Goal: Task Accomplishment & Management: Use online tool/utility

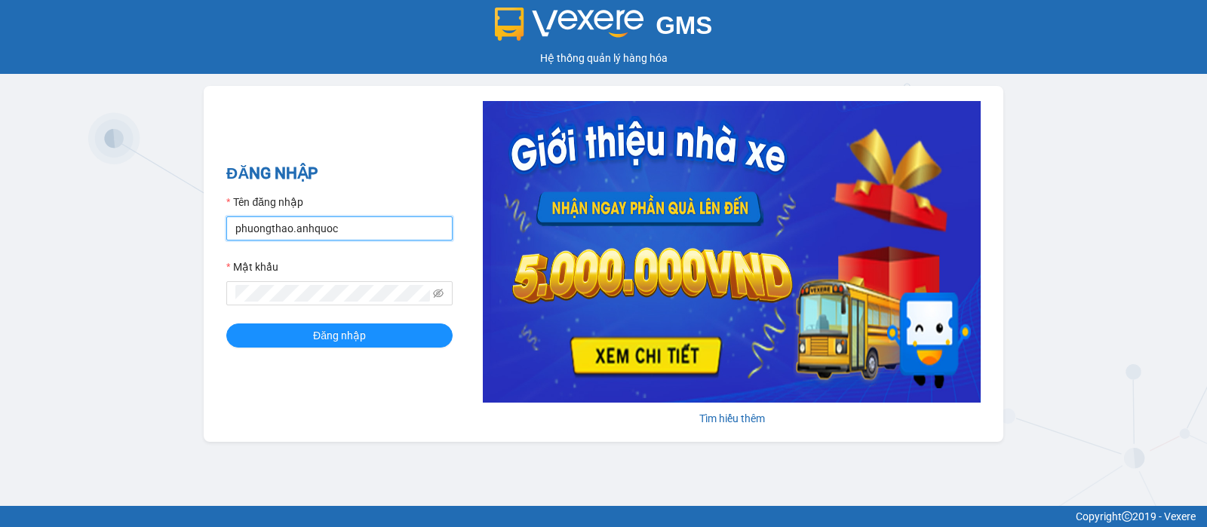
click at [345, 235] on input "phuongthao.anhquoc" at bounding box center [339, 229] width 226 height 24
type input "minhhieu.anhquoc"
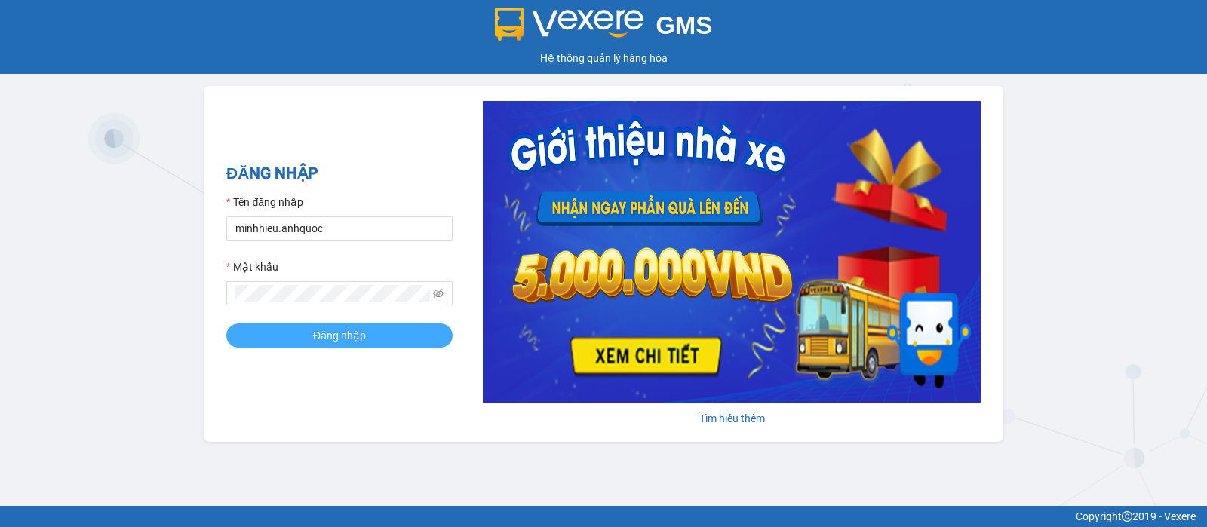
click at [379, 340] on button "Đăng nhập" at bounding box center [339, 336] width 226 height 24
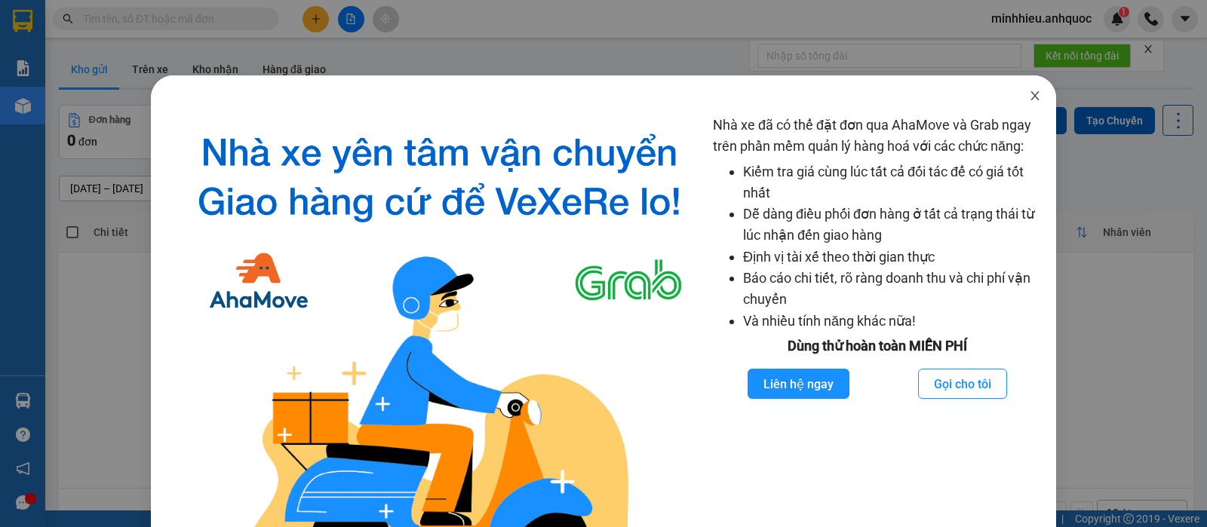
click at [1029, 94] on icon "close" at bounding box center [1035, 96] width 12 height 12
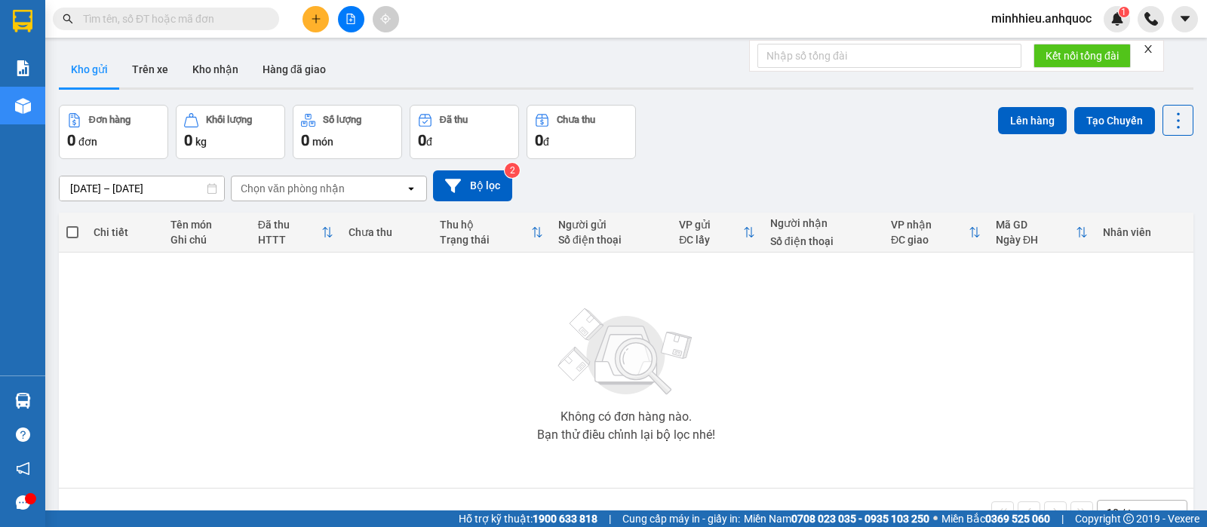
click at [111, 348] on div "Không có đơn hàng nào. Bạn thử điều chỉnh lại bộ lọc nhé!" at bounding box center [626, 370] width 1120 height 226
click at [103, 397] on div "Không có đơn hàng nào. Bạn thử điều chỉnh lại bộ lọc nhé!" at bounding box center [626, 370] width 1120 height 226
click at [207, 19] on input "text" at bounding box center [172, 19] width 178 height 17
paste input "0908756275"
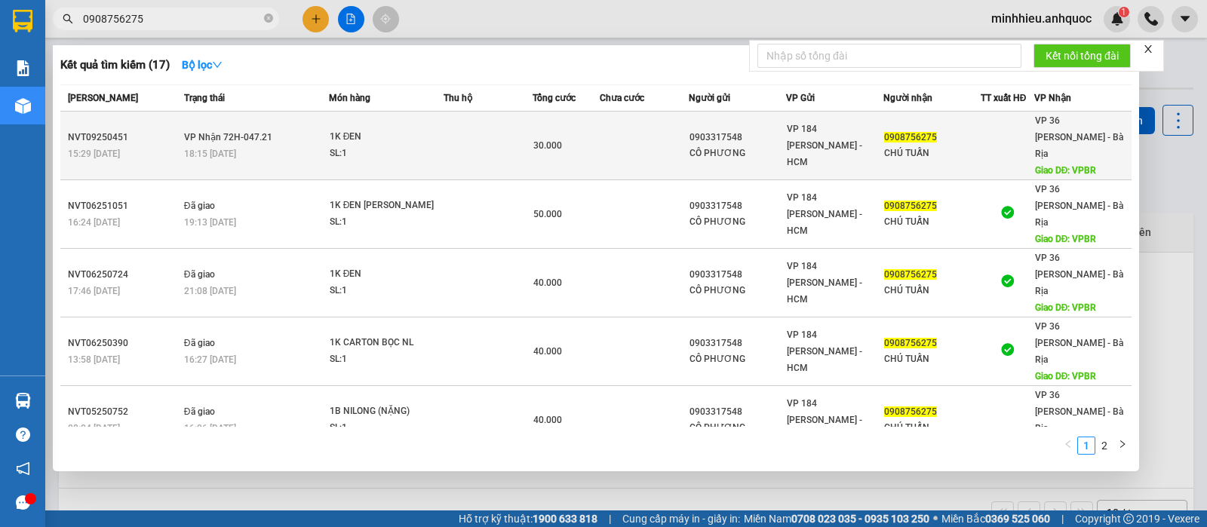
type input "0908756275"
click at [787, 145] on span "VP 184 [PERSON_NAME] - HCM" at bounding box center [824, 146] width 75 height 44
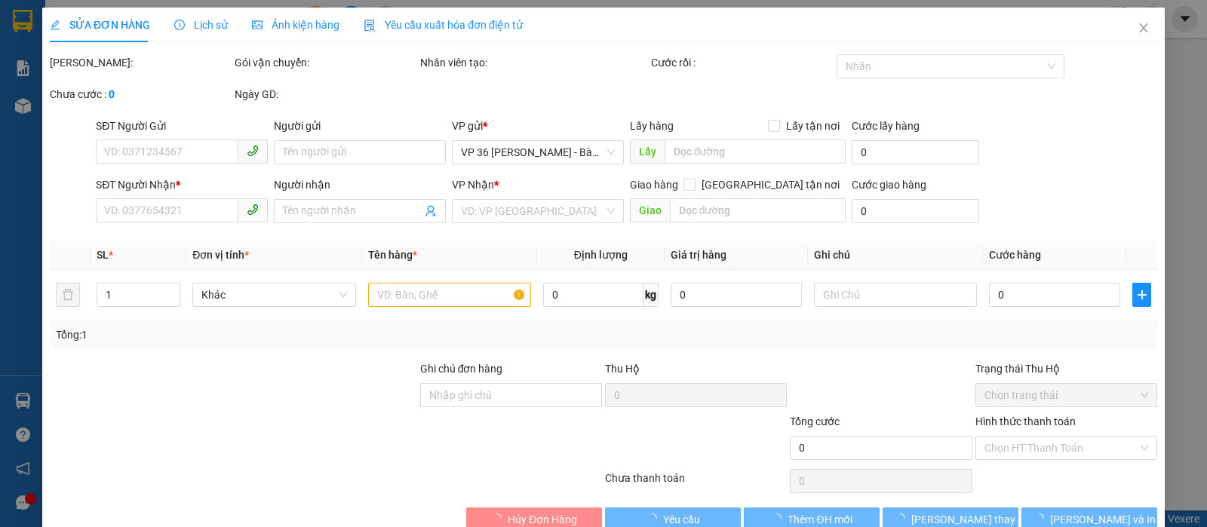
type input "0903317548"
type input "CÔ PHƯƠNG"
type input "0908756275"
type input "CHÚ TUẤN"
type input "VPBR"
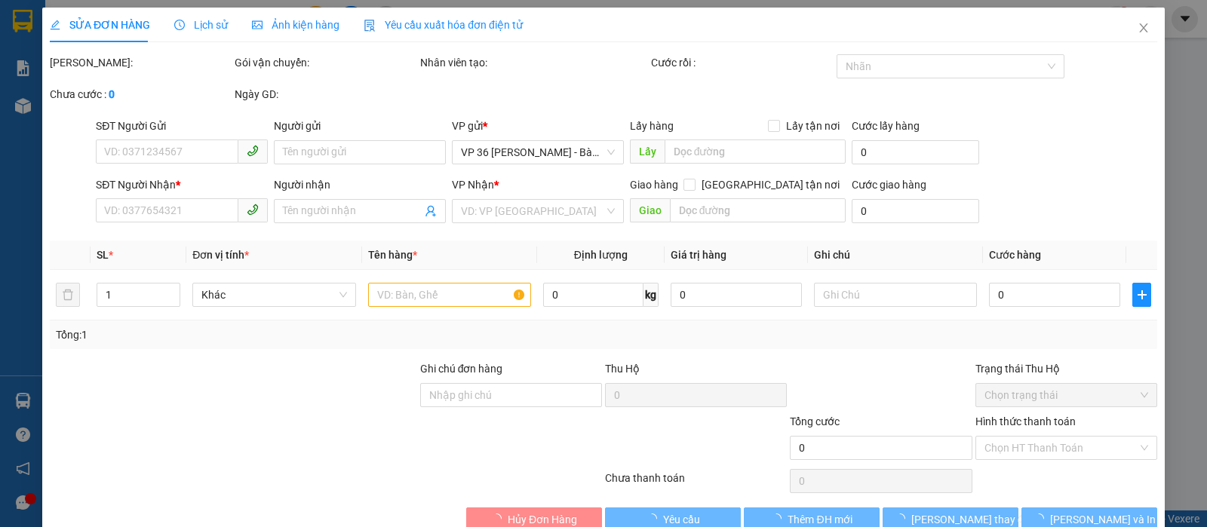
type input "TM 14/9 VP184 HẢO"
type input "30.000"
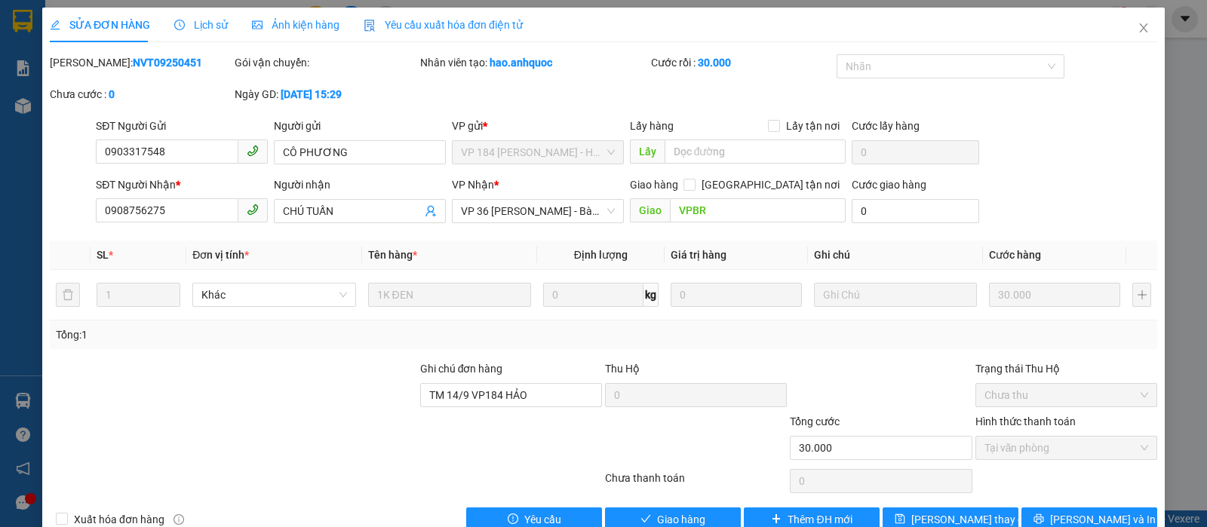
click at [208, 31] on span "Lịch sử" at bounding box center [201, 25] width 54 height 12
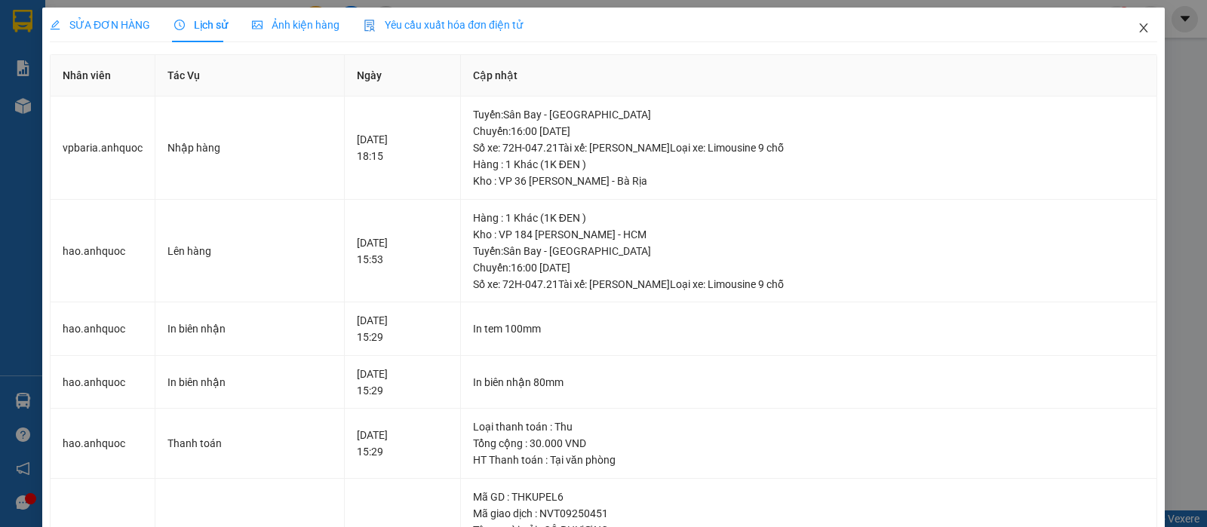
click at [1138, 31] on icon "close" at bounding box center [1144, 28] width 12 height 12
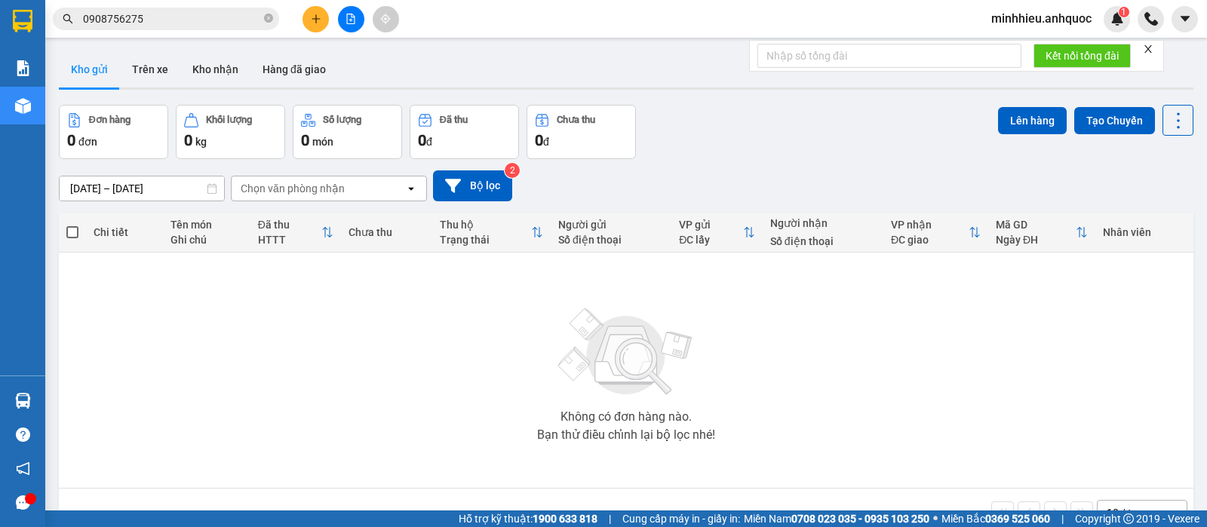
drag, startPoint x: 136, startPoint y: 405, endPoint x: 190, endPoint y: 14, distance: 395.3
click at [136, 405] on div "Không có đơn hàng nào. Bạn thử điều chỉnh lại bộ lọc nhé!" at bounding box center [626, 370] width 1120 height 226
click at [315, 20] on icon "plus" at bounding box center [316, 19] width 11 height 11
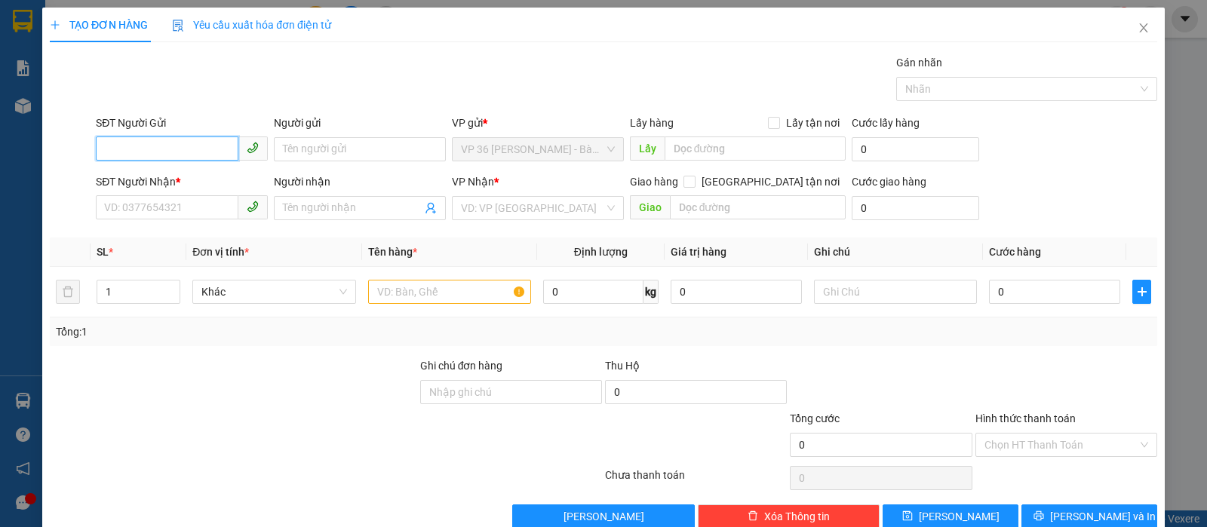
click at [146, 148] on input "SĐT Người Gửi" at bounding box center [167, 149] width 143 height 24
type input "0896952015"
click at [166, 176] on div "0896952015 - A TÂM" at bounding box center [180, 179] width 152 height 17
type input "A TÂM"
type input "0343808503"
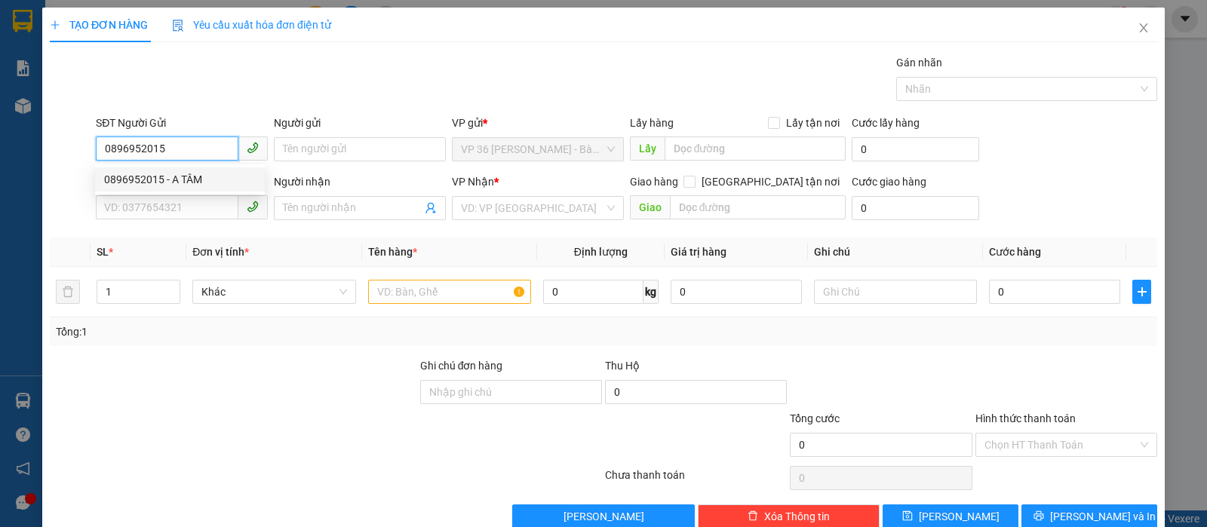
type input "[PERSON_NAME]"
type input "VP NVT"
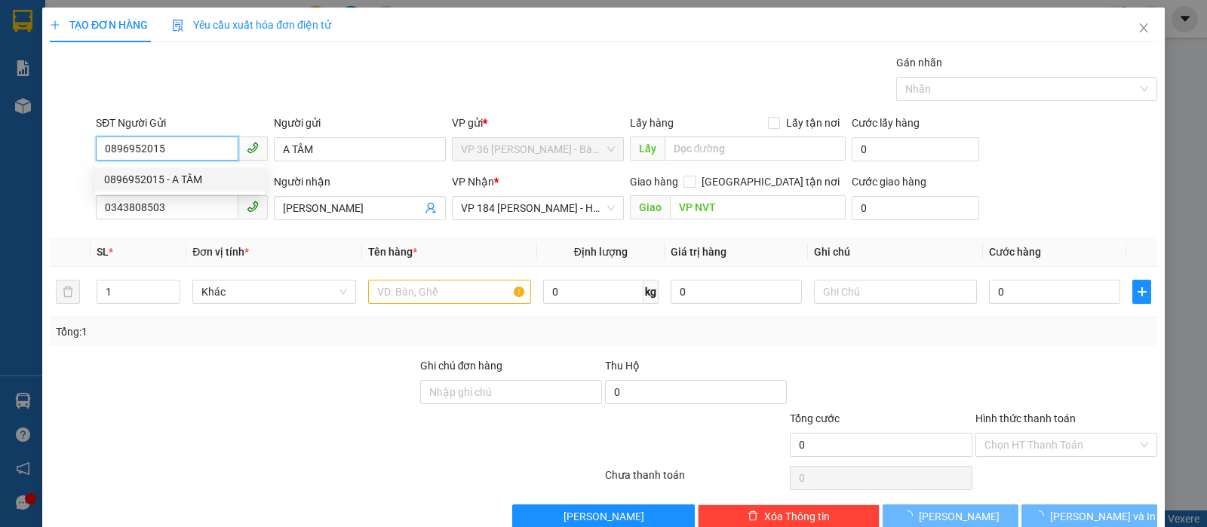
type input "50.000"
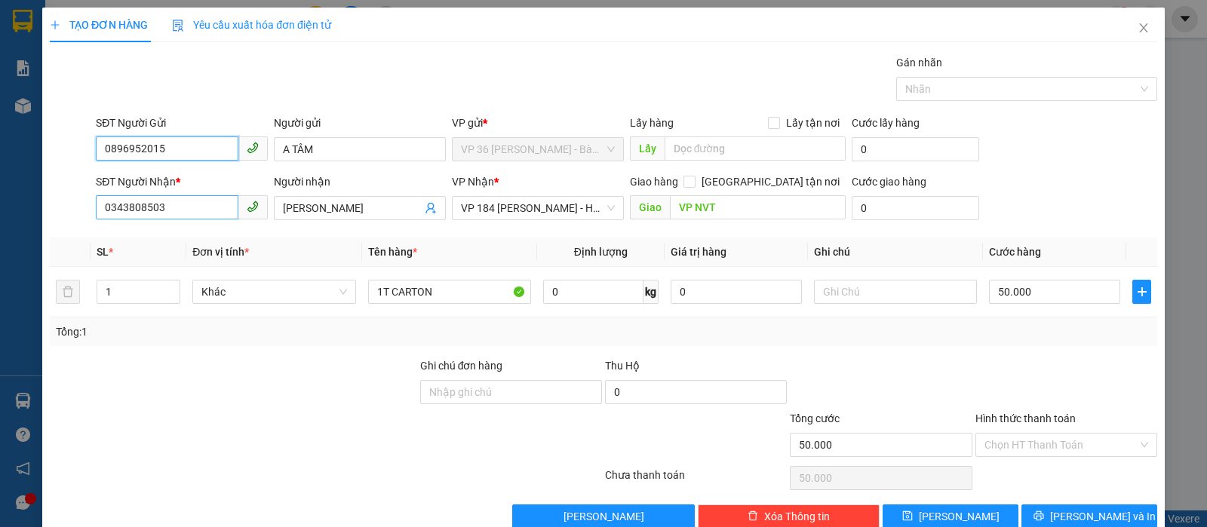
type input "0896952015"
click at [192, 207] on input "0343808503" at bounding box center [167, 207] width 143 height 24
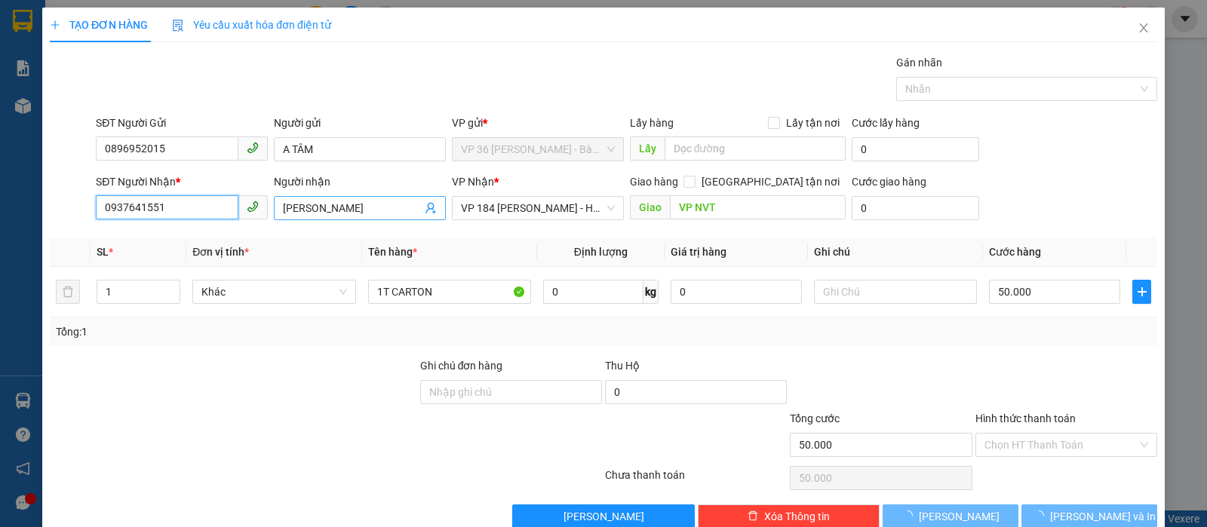
type input "0937641551"
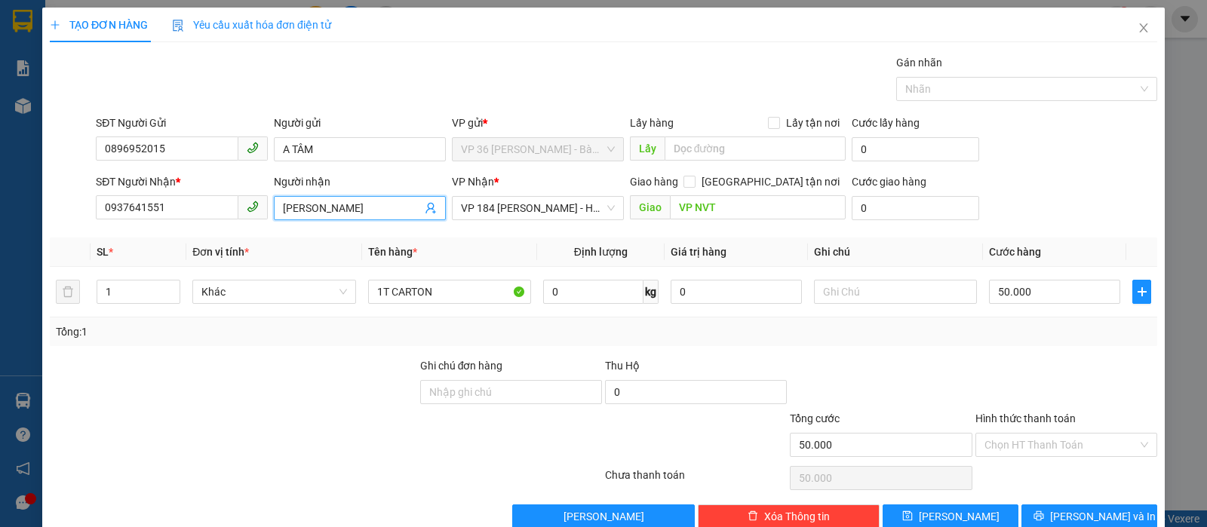
click at [355, 201] on input "[PERSON_NAME]" at bounding box center [352, 208] width 139 height 17
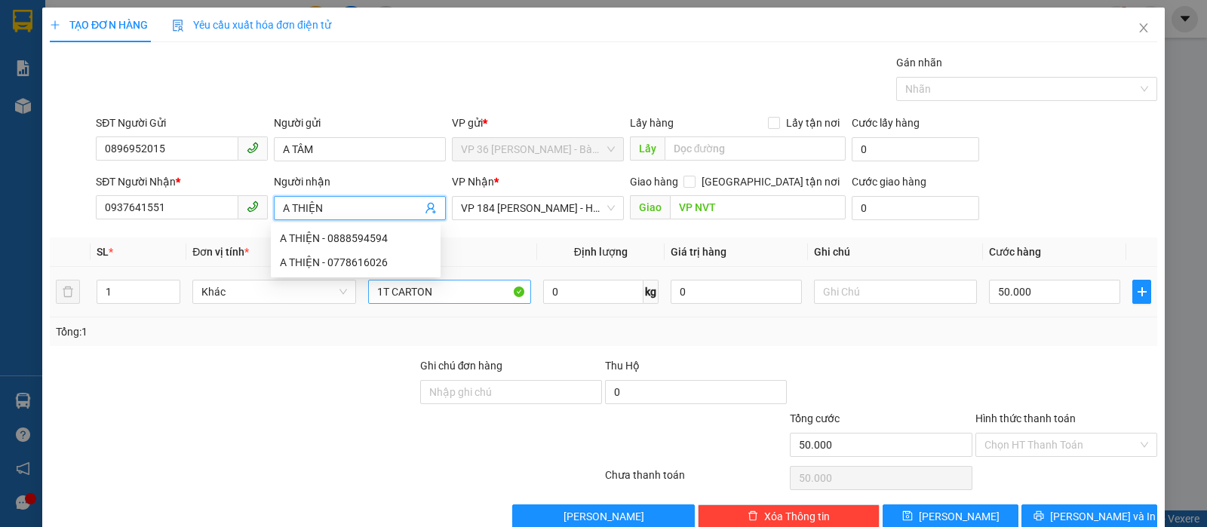
type input "A THIỆN"
click at [458, 296] on input "1T CARTON" at bounding box center [449, 292] width 163 height 24
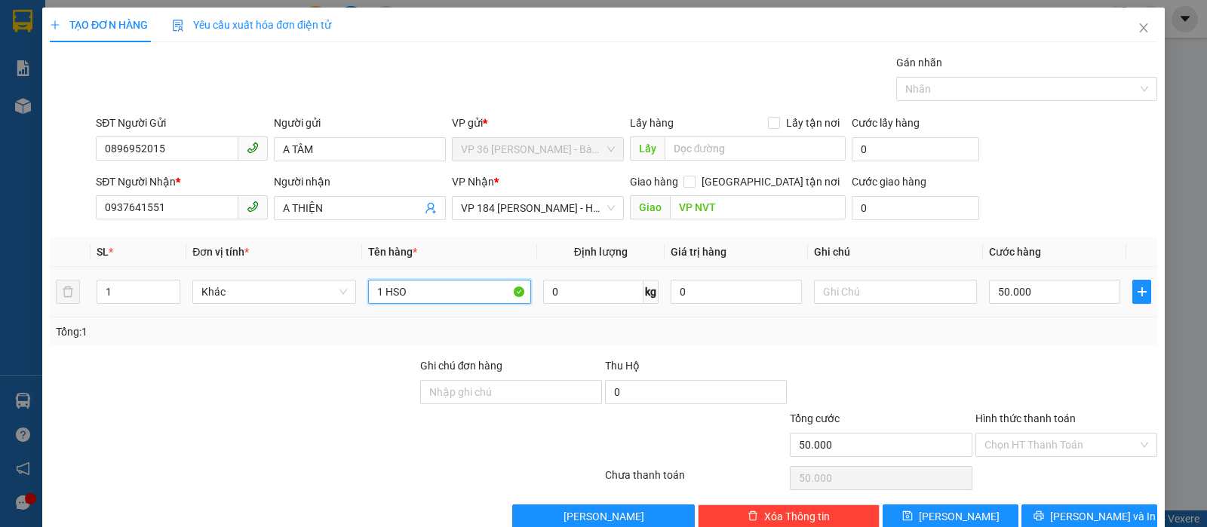
type input "1 HSO"
click at [1034, 272] on td "50.000" at bounding box center [1054, 292] width 143 height 51
click at [1035, 280] on input "50.000" at bounding box center [1054, 292] width 131 height 24
type input "2"
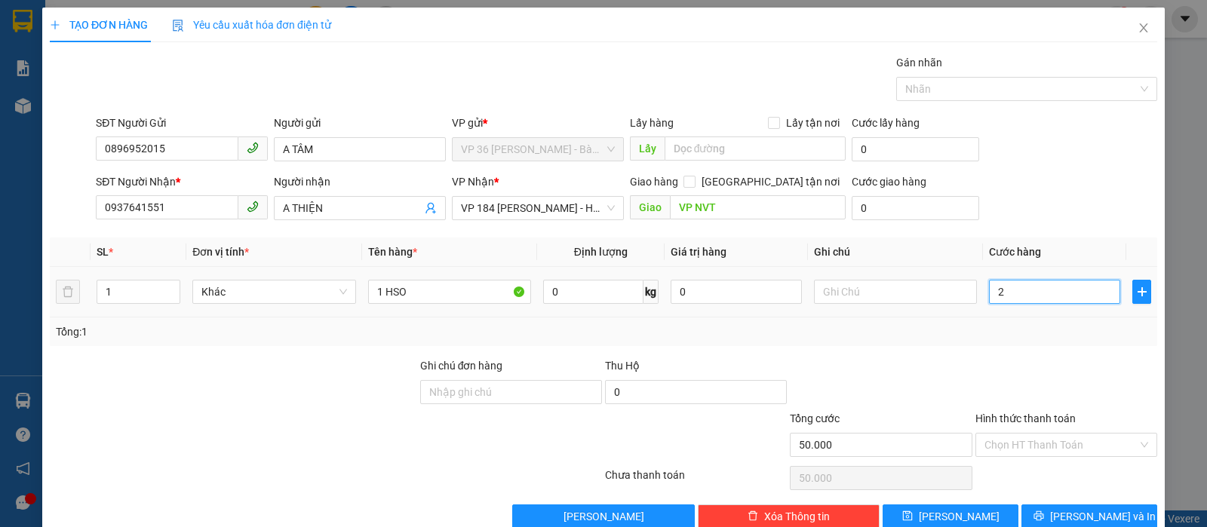
type input "2"
type input "20"
type input "200"
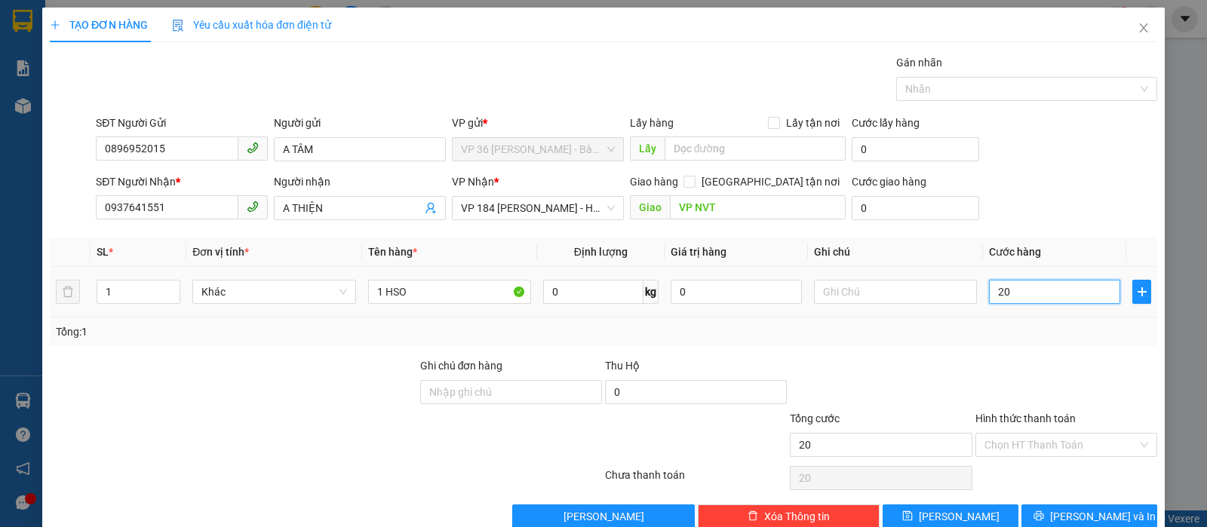
type input "200"
type input "2.000"
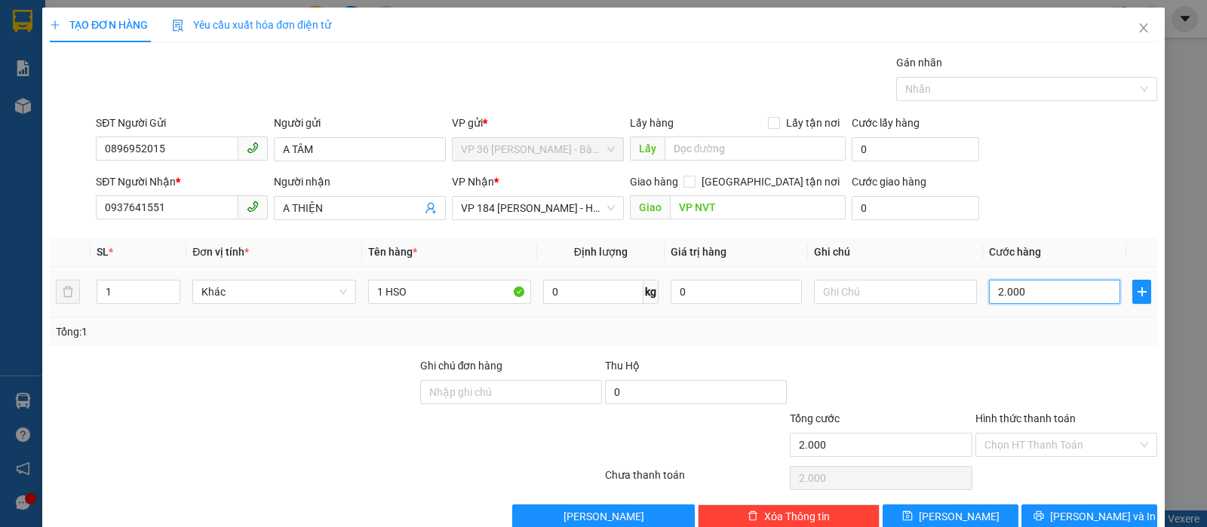
type input "20.000"
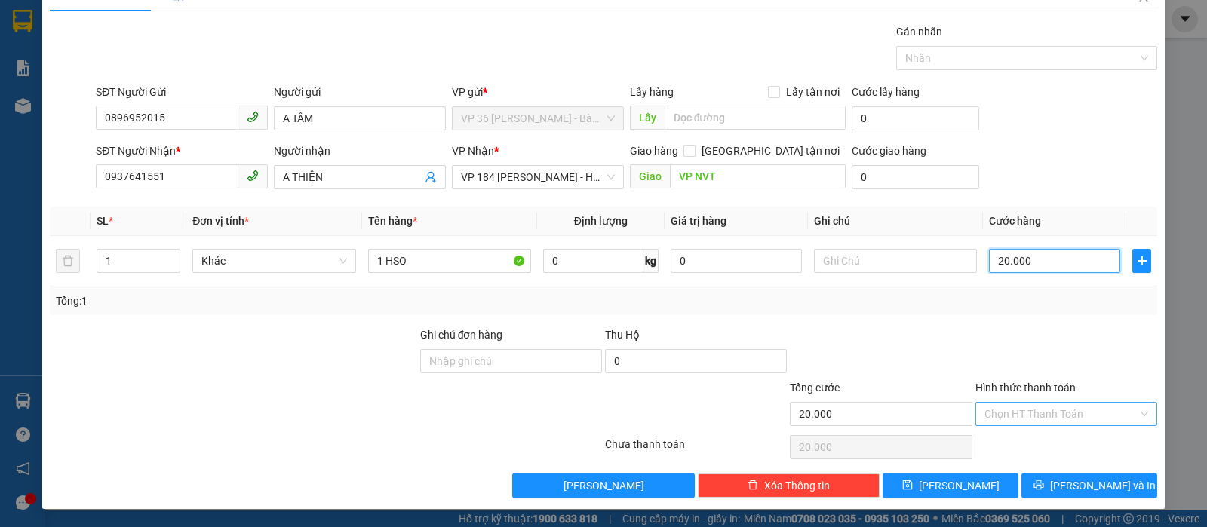
type input "20.000"
click at [1099, 422] on input "Hình thức thanh toán" at bounding box center [1061, 414] width 153 height 23
click at [1053, 417] on input "Hình thức thanh toán" at bounding box center [1061, 414] width 153 height 23
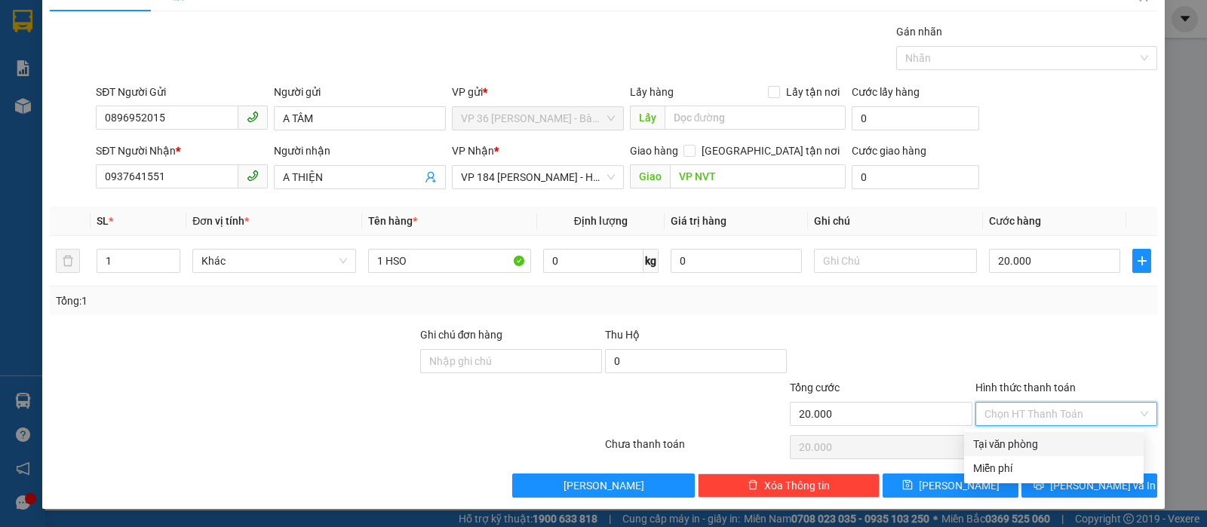
click at [1043, 442] on div "Tại văn phòng" at bounding box center [1053, 444] width 161 height 17
type input "0"
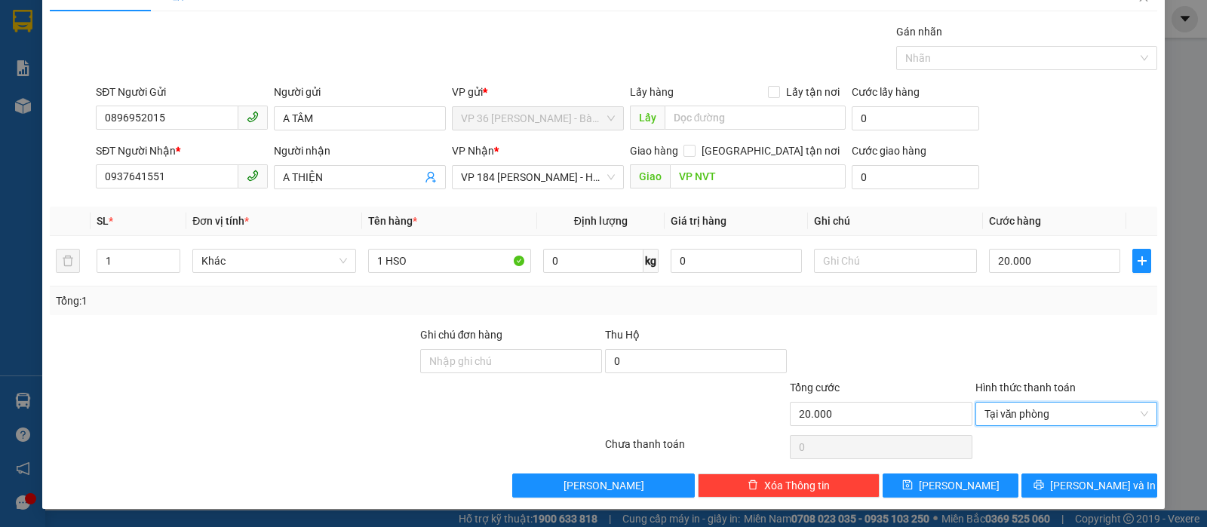
click at [1057, 474] on div "[PERSON_NAME] và In" at bounding box center [1089, 486] width 139 height 24
click at [1058, 493] on button "[PERSON_NAME] và In" at bounding box center [1090, 486] width 136 height 24
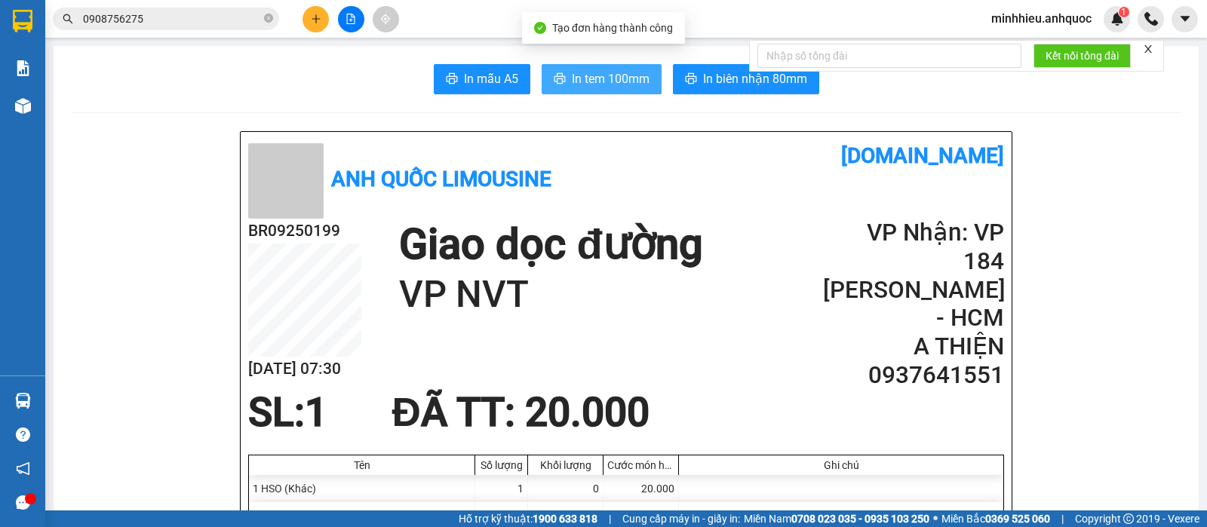
click at [576, 68] on button "In tem 100mm" at bounding box center [602, 79] width 120 height 30
click at [773, 72] on div "Kết nối tổng đài" at bounding box center [956, 56] width 415 height 32
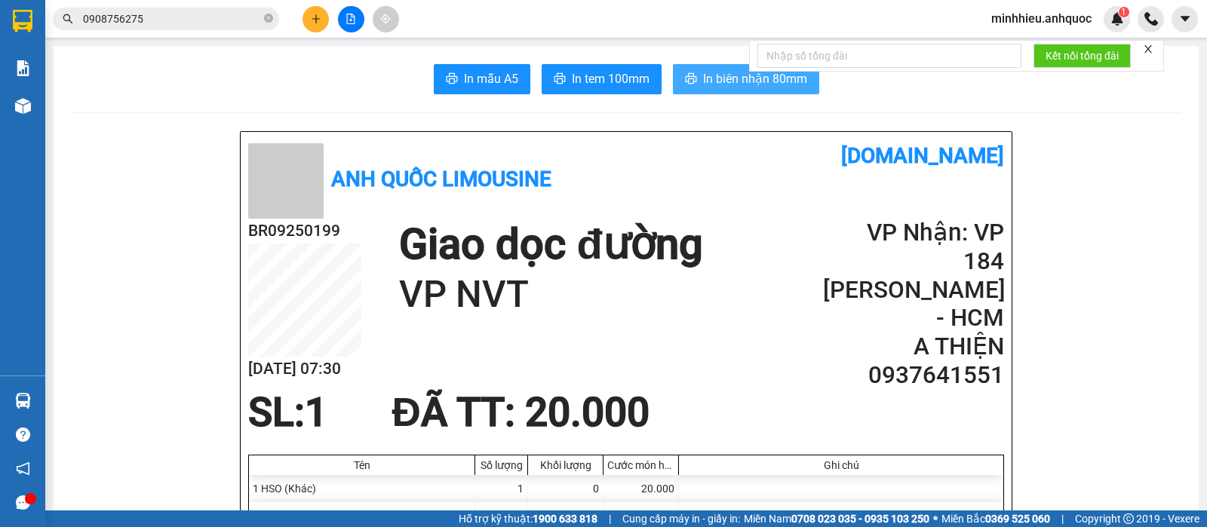
click at [717, 77] on span "In biên nhận 80mm" at bounding box center [755, 78] width 104 height 19
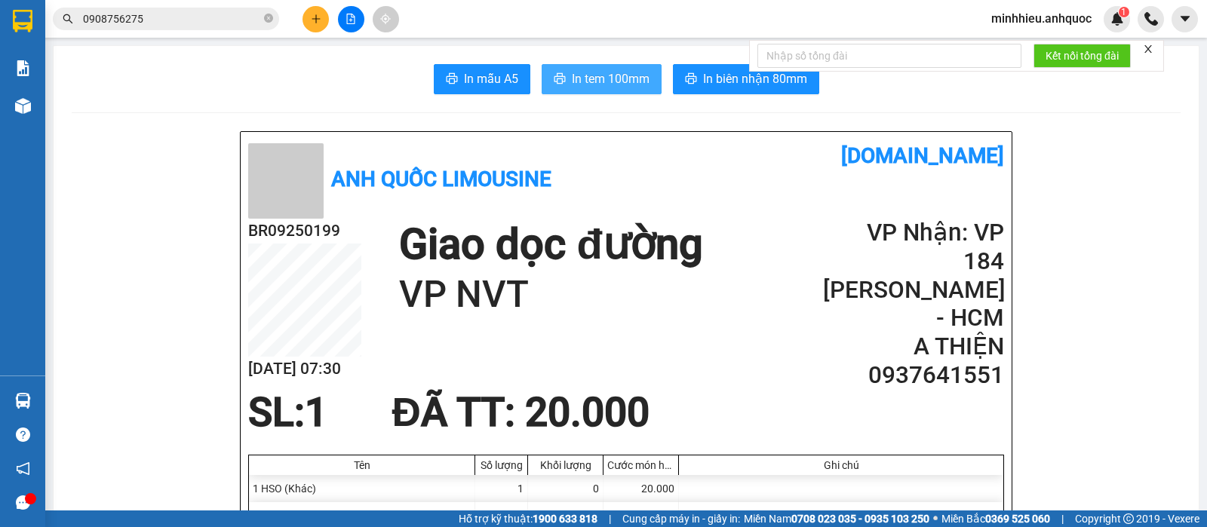
drag, startPoint x: 579, startPoint y: 63, endPoint x: 585, endPoint y: 73, distance: 12.2
click at [590, 78] on span "In tem 100mm" at bounding box center [611, 78] width 78 height 19
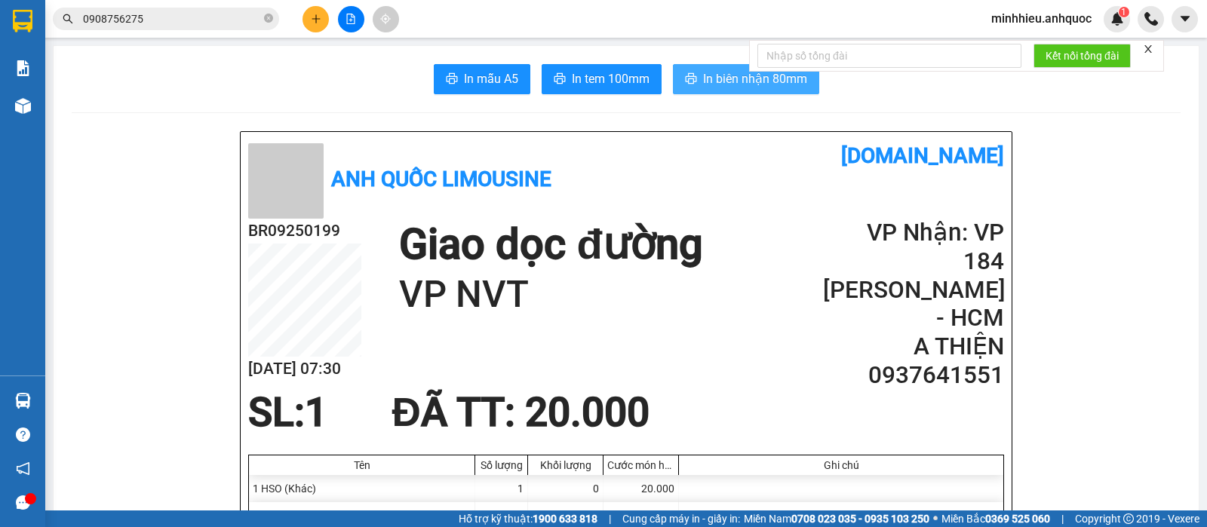
click at [717, 81] on span "In biên nhận 80mm" at bounding box center [755, 78] width 104 height 19
drag, startPoint x: 146, startPoint y: 206, endPoint x: 157, endPoint y: 192, distance: 17.2
click at [269, 19] on icon "close-circle" at bounding box center [268, 18] width 9 height 9
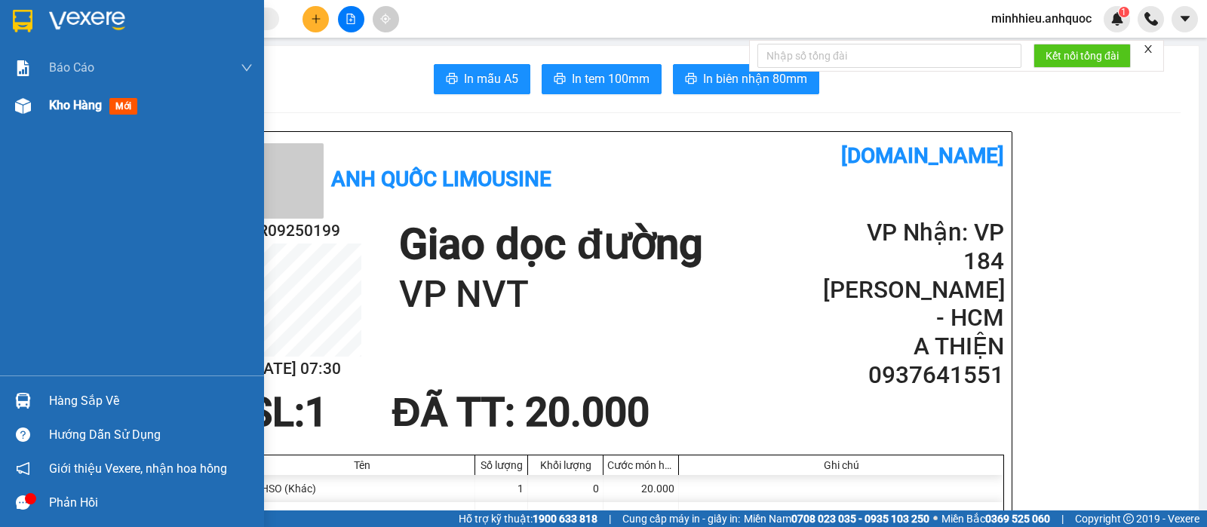
click at [69, 111] on span "Kho hàng" at bounding box center [75, 105] width 53 height 14
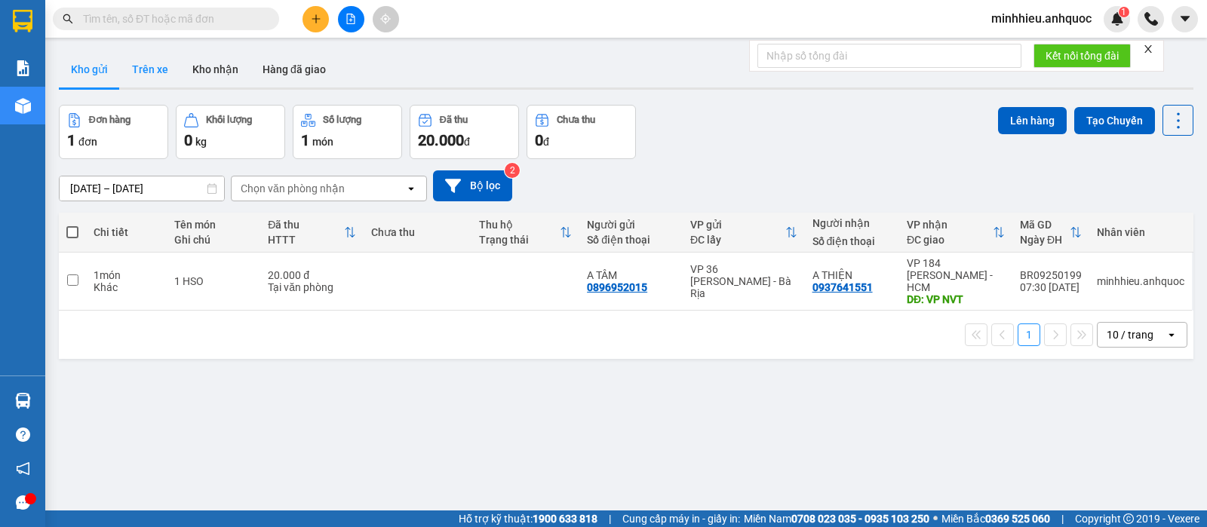
click at [167, 78] on button "Trên xe" at bounding box center [150, 69] width 60 height 36
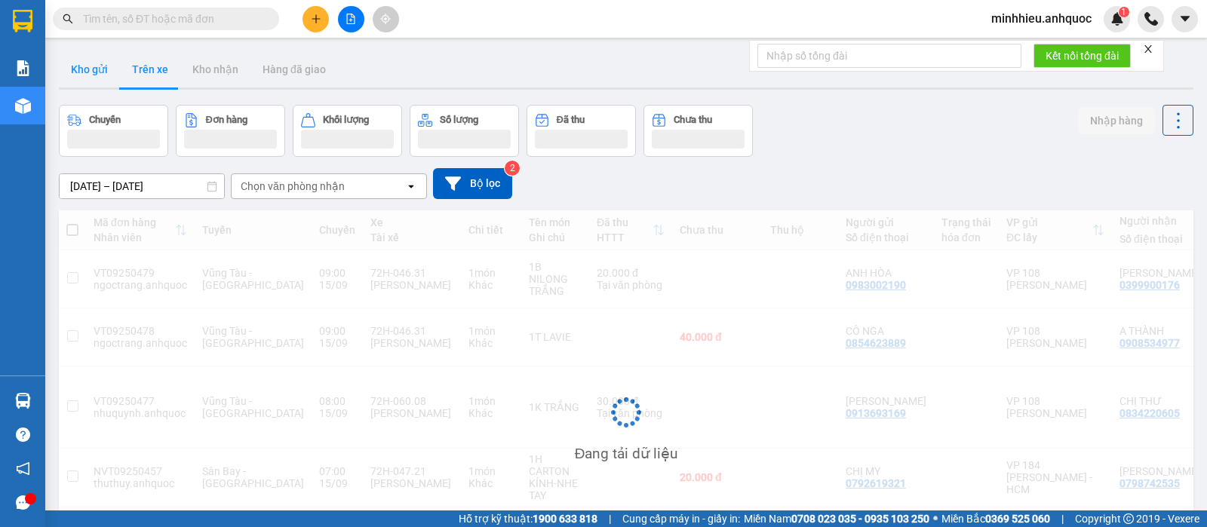
click at [88, 64] on button "Kho gửi" at bounding box center [89, 69] width 61 height 36
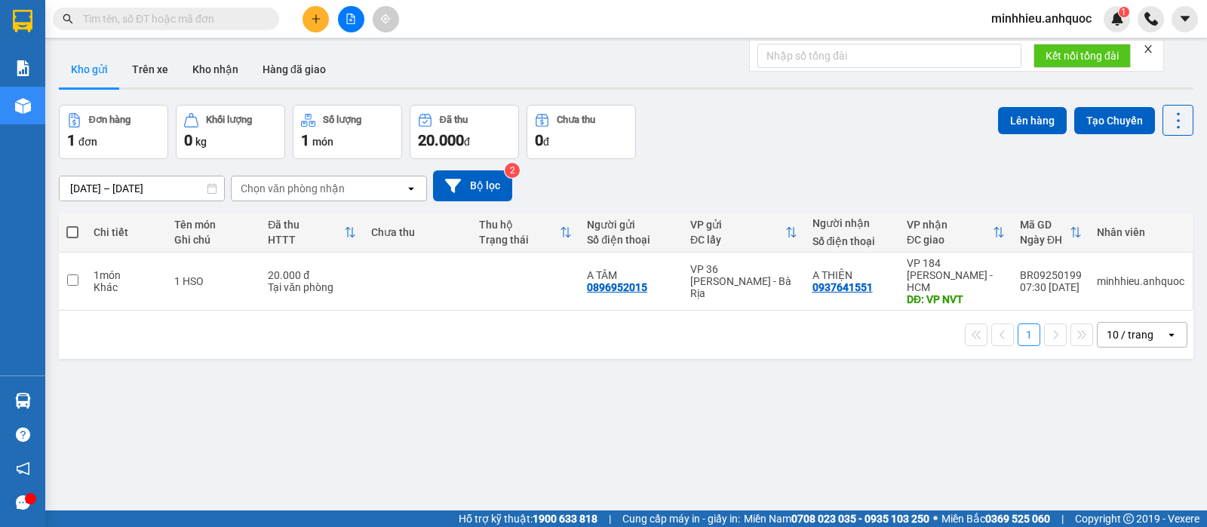
click at [409, 281] on td at bounding box center [418, 282] width 108 height 58
checkbox input "true"
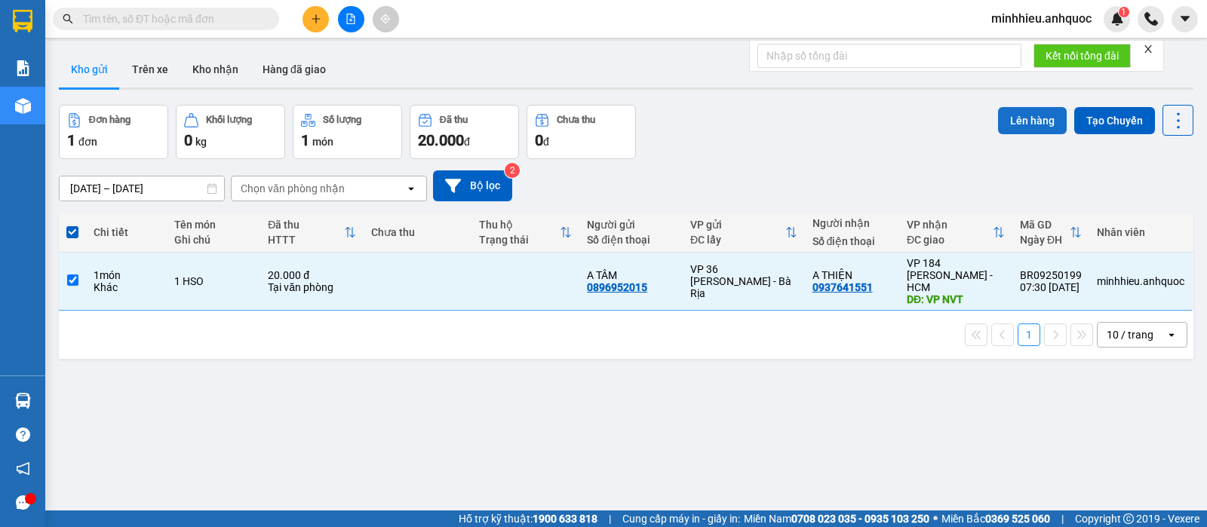
click at [1003, 121] on button "Lên hàng" at bounding box center [1032, 120] width 69 height 27
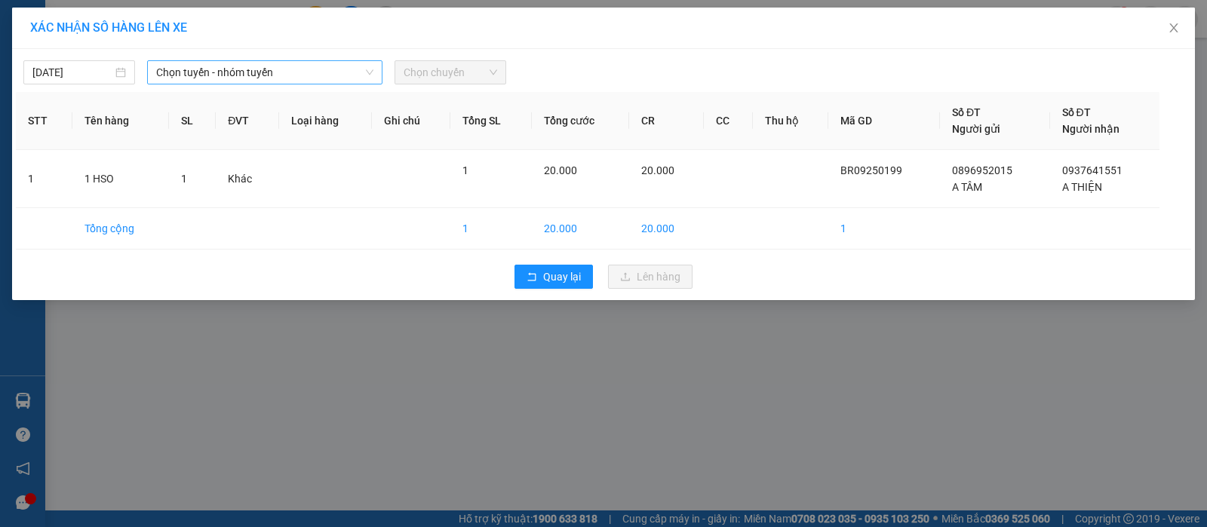
click at [263, 60] on div "Chọn tuyến - nhóm tuyến" at bounding box center [264, 72] width 235 height 24
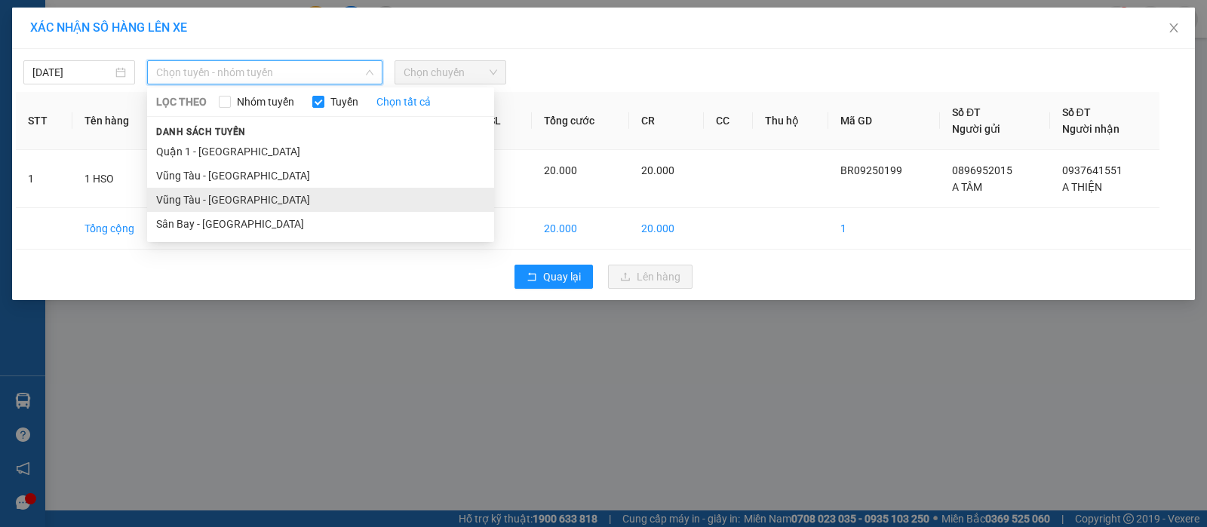
click at [233, 209] on li "Vũng Tàu - [GEOGRAPHIC_DATA]" at bounding box center [320, 200] width 347 height 24
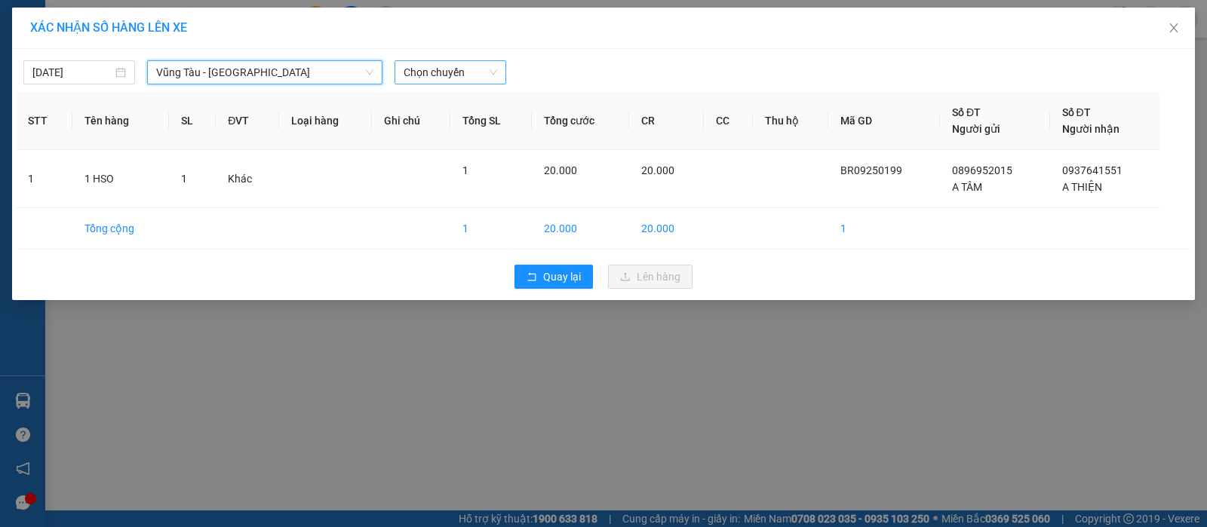
click at [493, 63] on span "Chọn chuyến" at bounding box center [451, 72] width 94 height 23
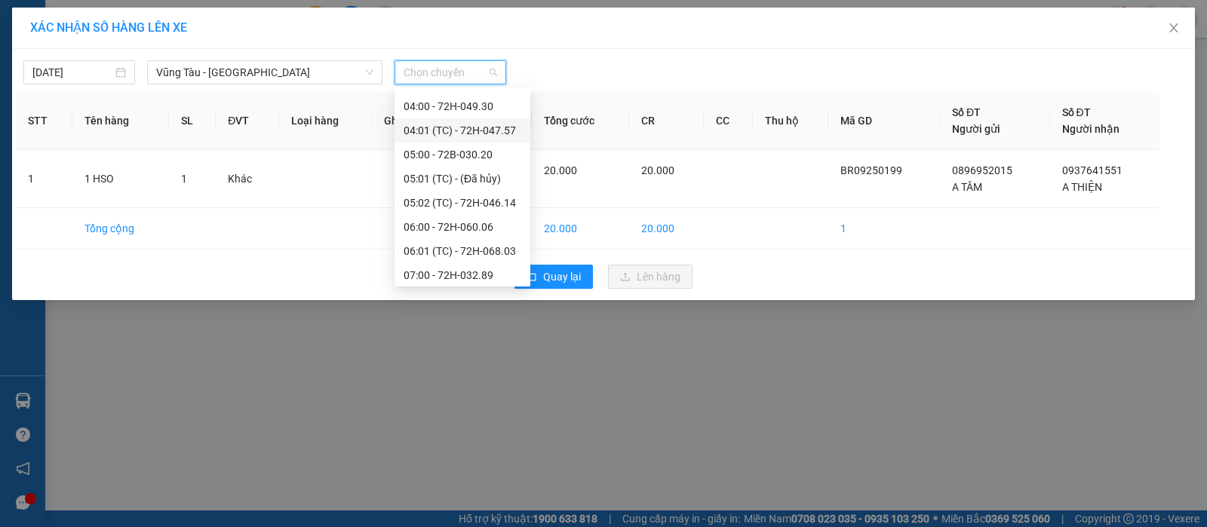
scroll to position [94, 0]
click at [460, 275] on div "08:00 - 72H-060.03" at bounding box center [463, 274] width 118 height 17
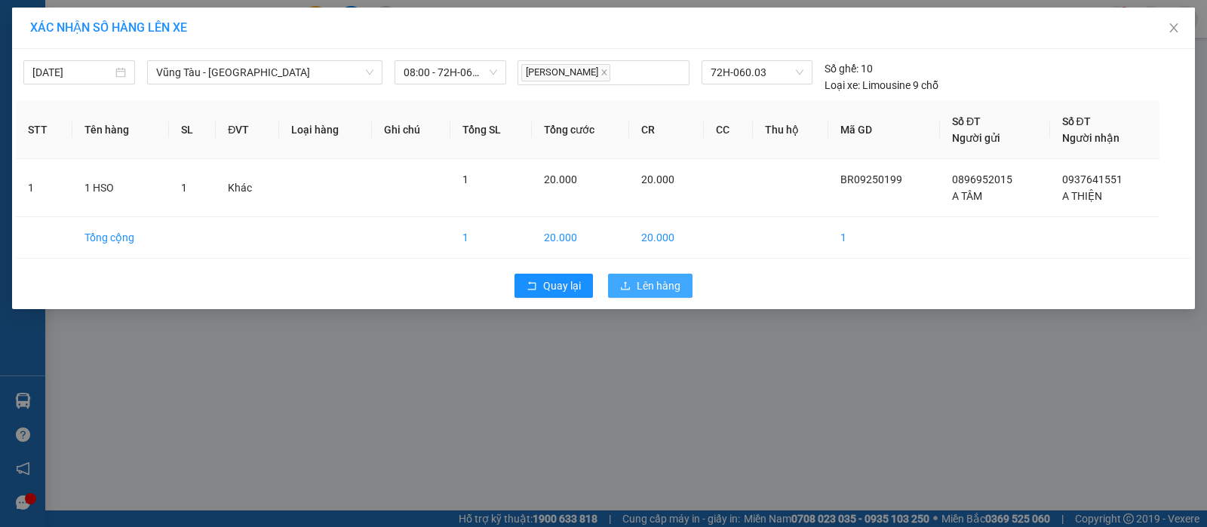
drag, startPoint x: 641, startPoint y: 299, endPoint x: 631, endPoint y: 297, distance: 9.9
click at [638, 299] on div "Quay lại Lên hàng" at bounding box center [603, 285] width 1175 height 39
click at [631, 297] on button "Lên hàng" at bounding box center [650, 286] width 85 height 24
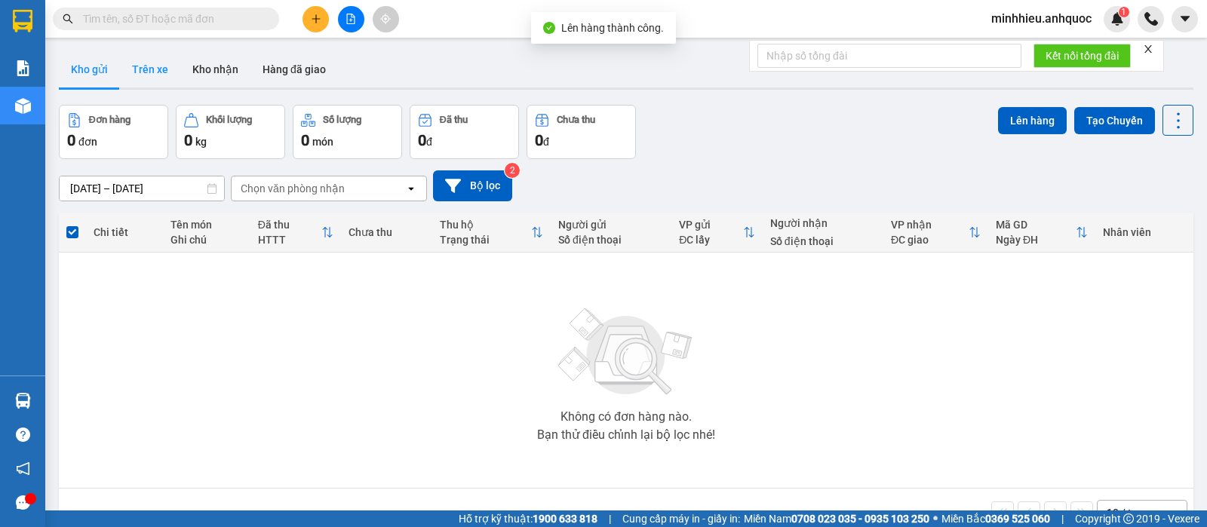
drag, startPoint x: 150, startPoint y: 70, endPoint x: 358, endPoint y: 184, distance: 236.7
click at [150, 72] on button "Trên xe" at bounding box center [150, 69] width 60 height 36
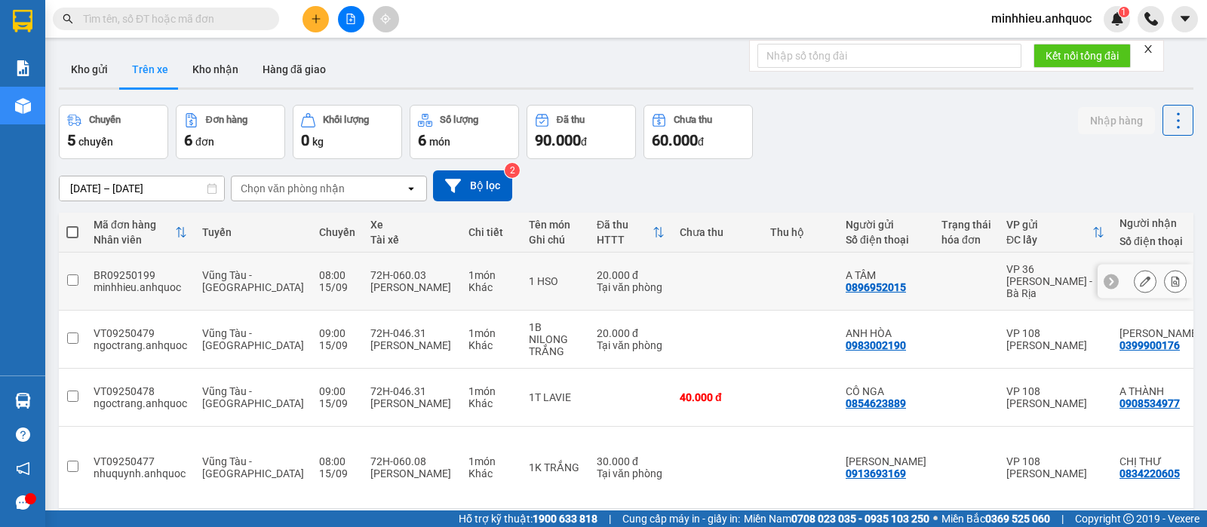
click at [1172, 276] on icon at bounding box center [1176, 281] width 8 height 11
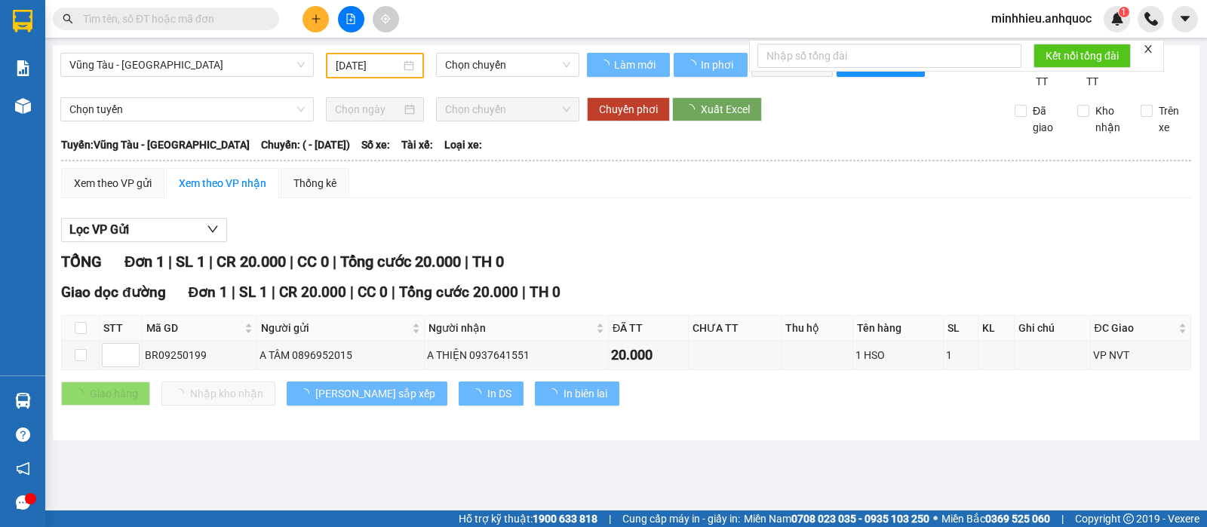
type input "[DATE]"
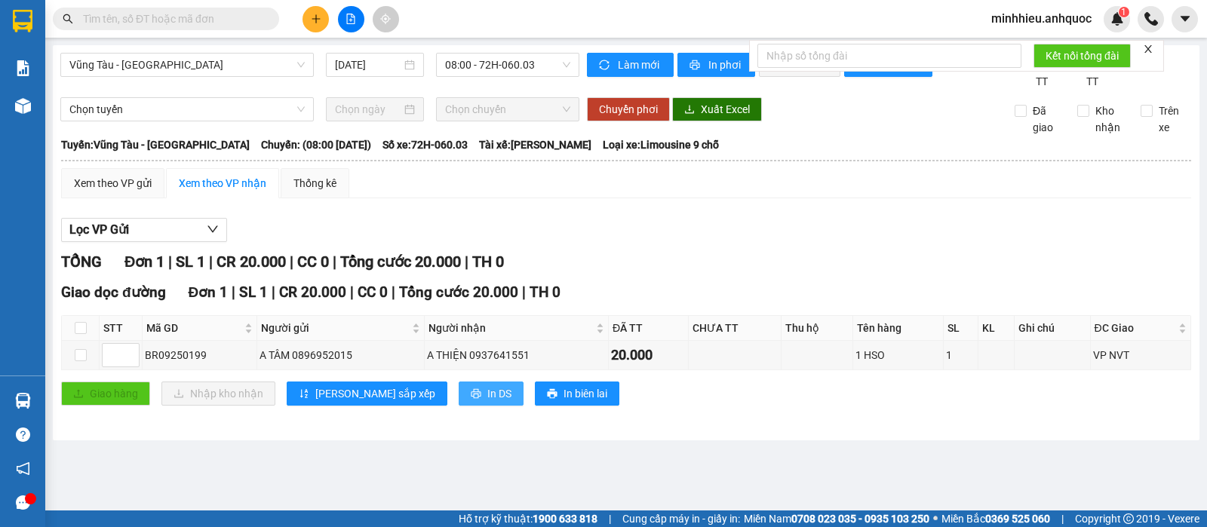
click at [487, 402] on span "In DS" at bounding box center [499, 394] width 24 height 17
click at [471, 399] on icon "printer" at bounding box center [476, 394] width 11 height 11
